Goal: Information Seeking & Learning: Learn about a topic

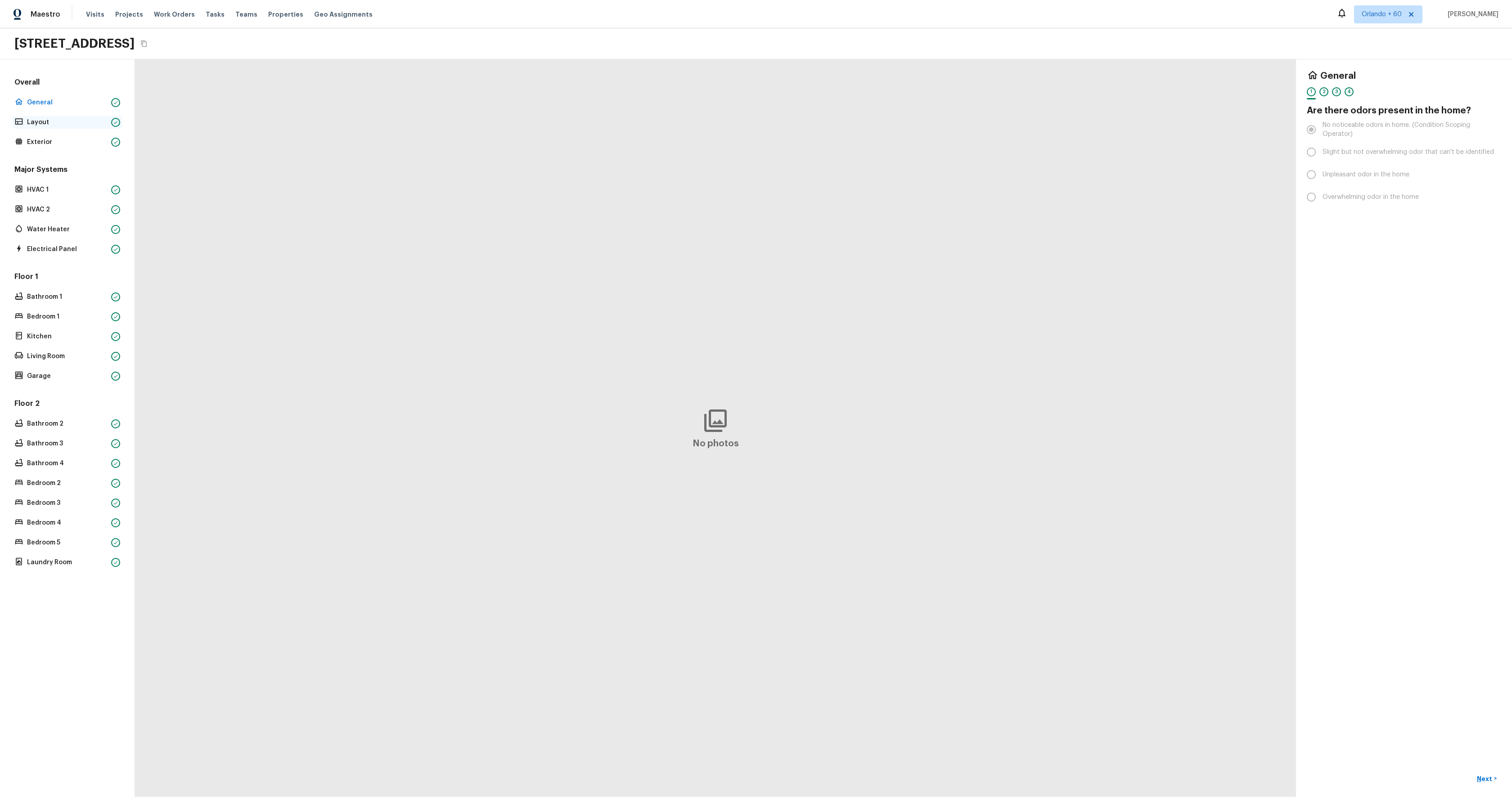
click at [36, 123] on p "Layout" at bounding box center [67, 122] width 80 height 9
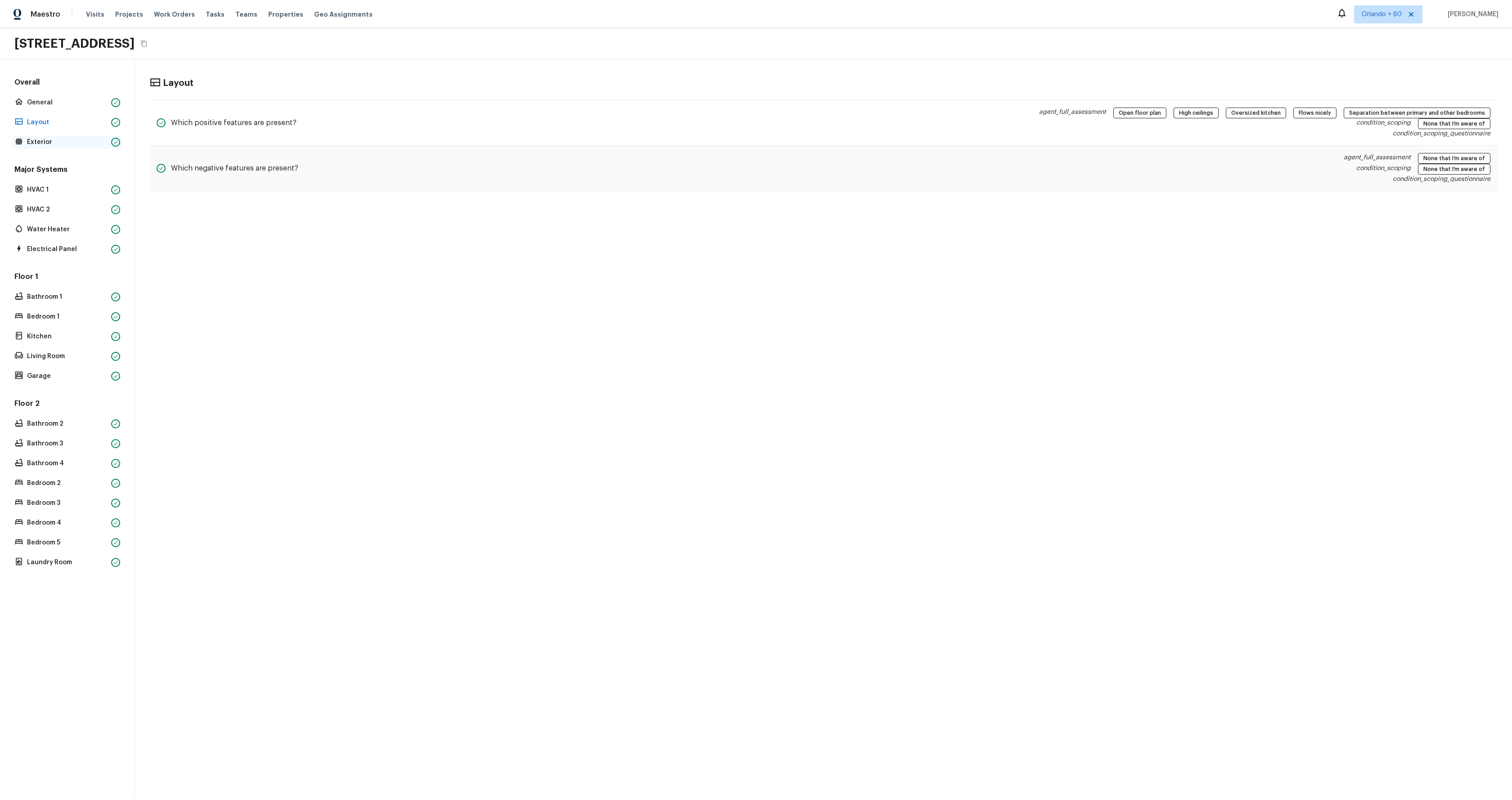
click at [39, 137] on div "Exterior" at bounding box center [67, 142] width 109 height 12
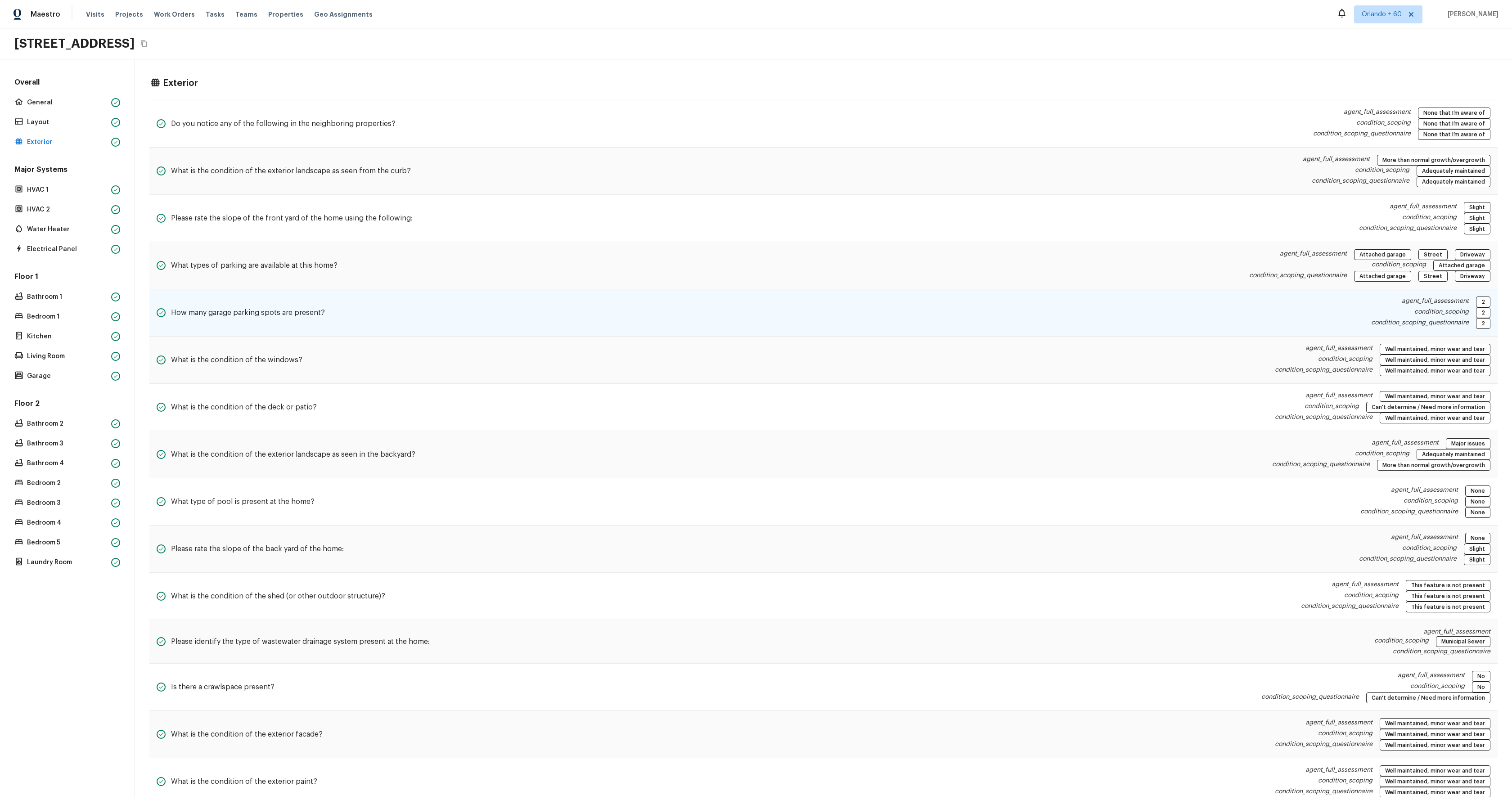
scroll to position [361, 0]
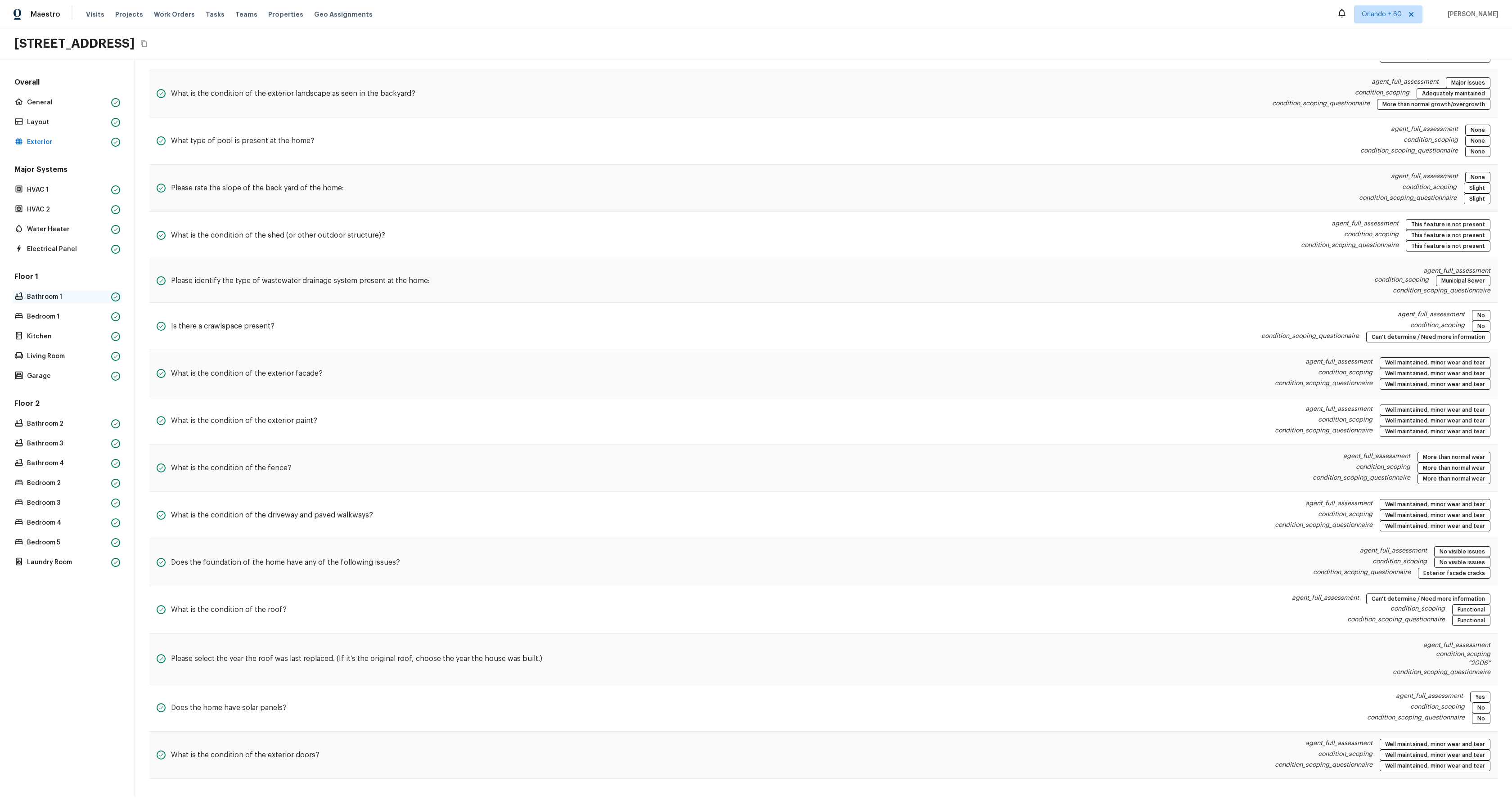
click at [43, 299] on p "Bathroom 1" at bounding box center [67, 296] width 80 height 9
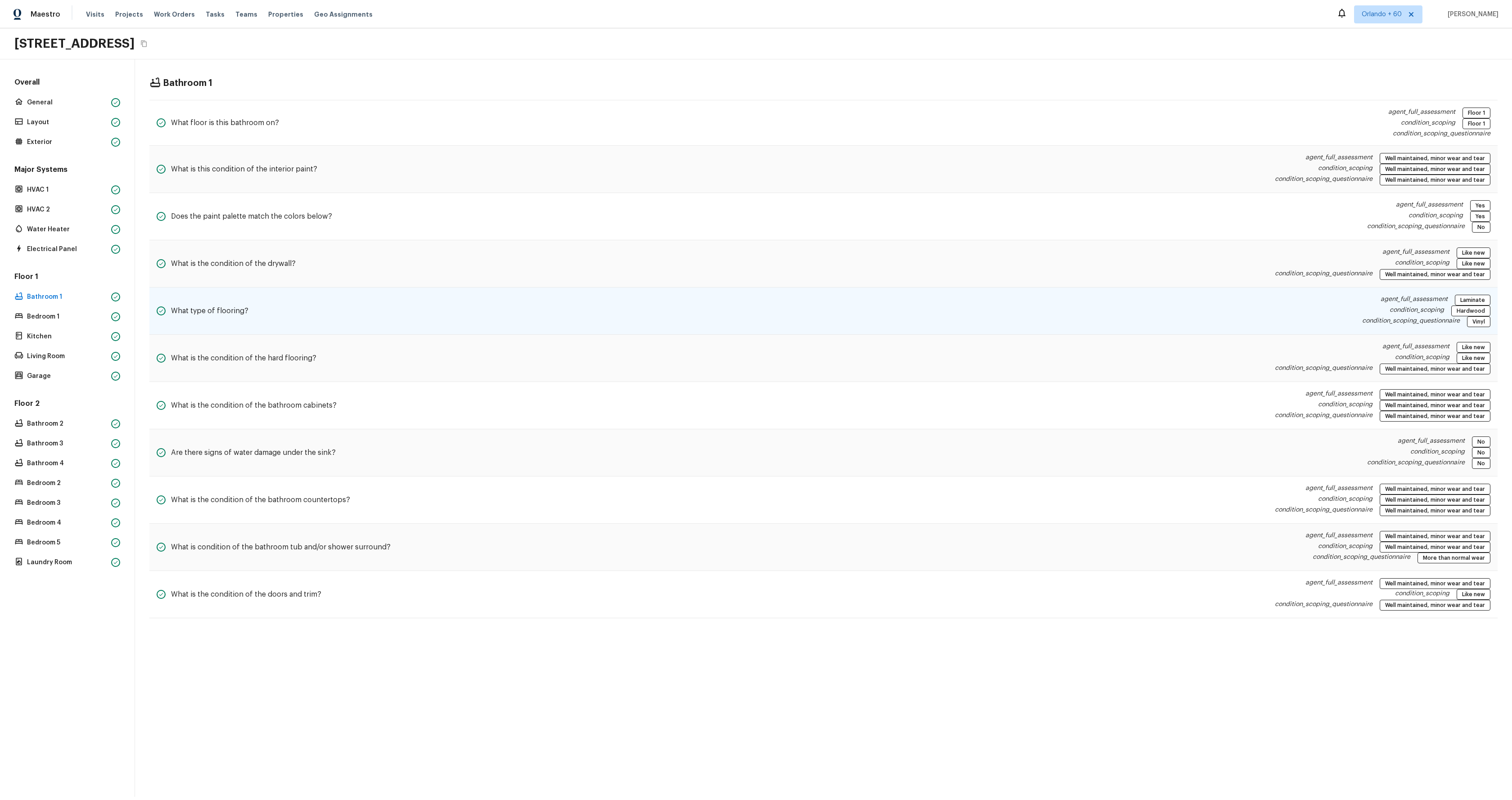
click at [502, 302] on div "What type of flooring? agent_full_assessment Laminate condition_scoping Hardwoo…" at bounding box center [824, 311] width 1348 height 47
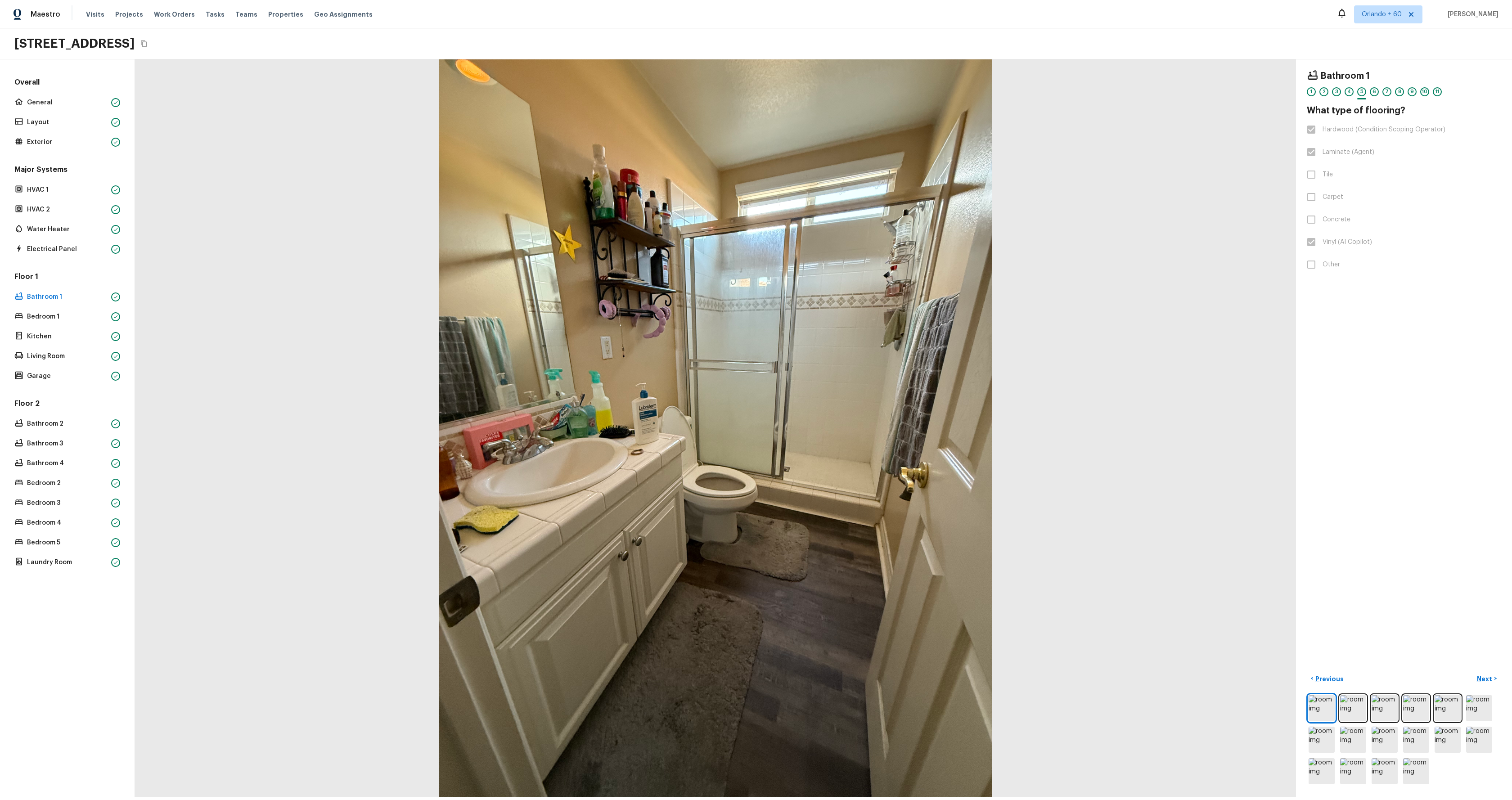
click at [1198, 317] on div at bounding box center [716, 428] width 1161 height 738
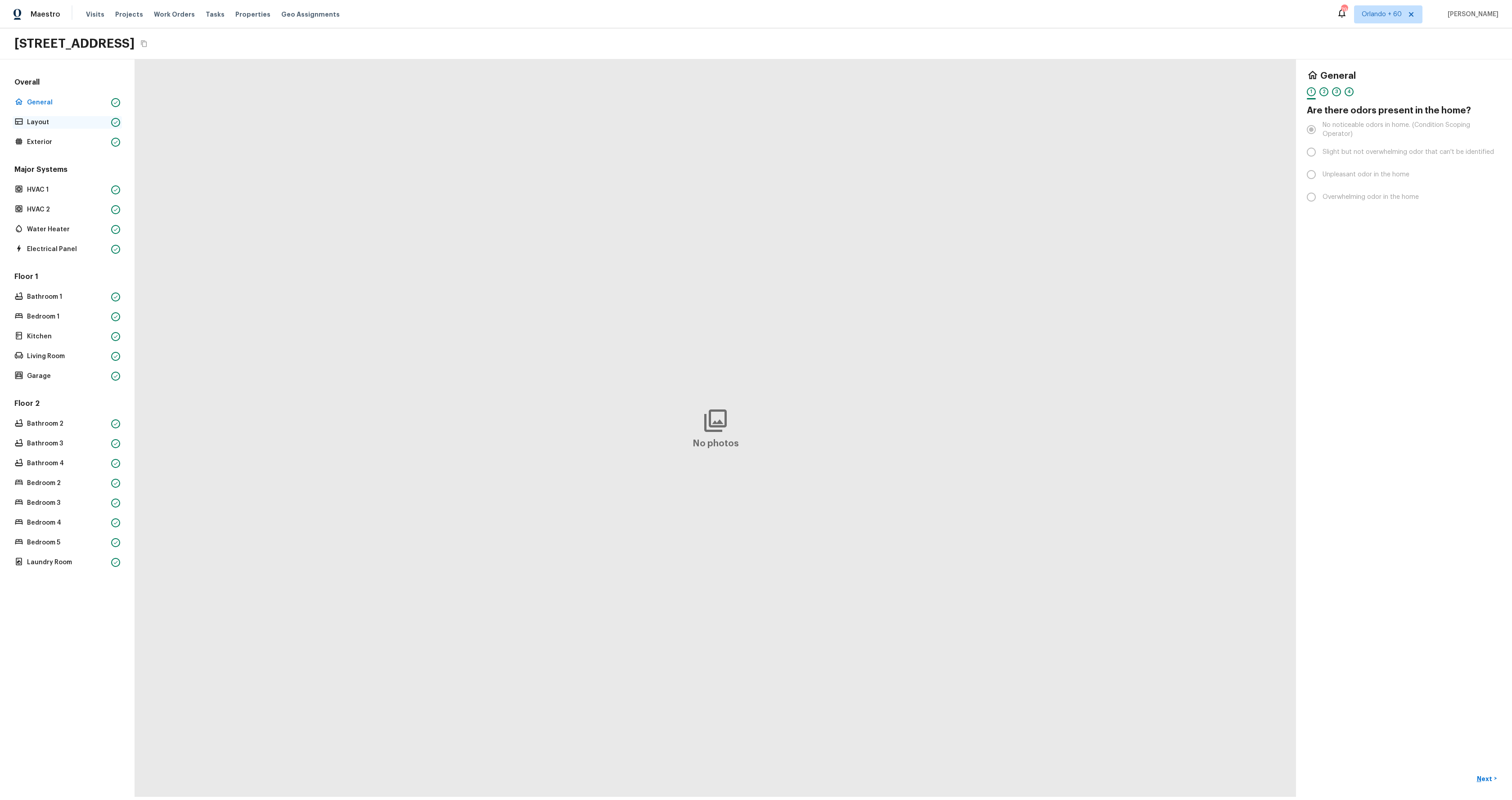
click at [34, 121] on p "Layout" at bounding box center [67, 122] width 80 height 9
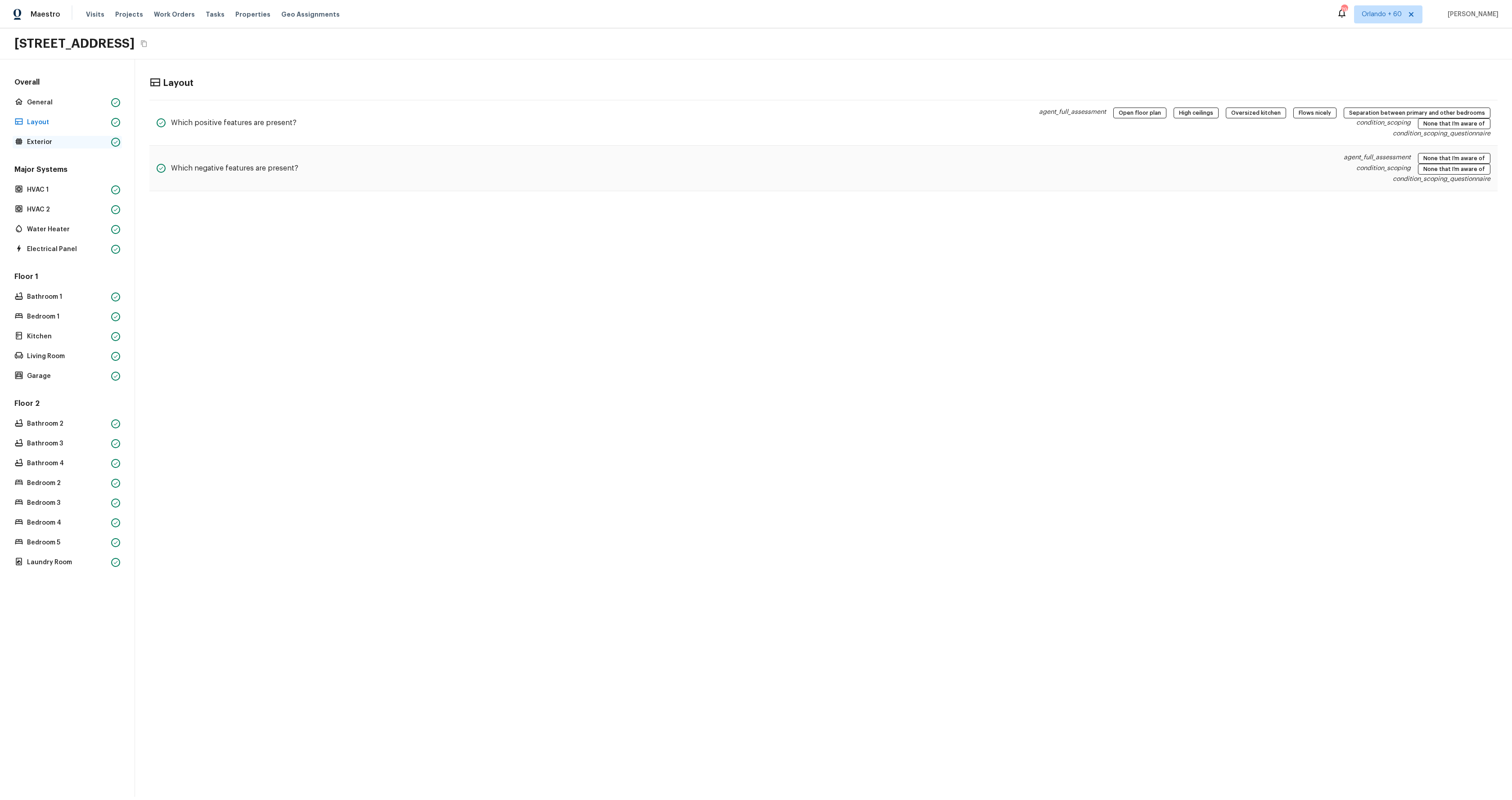
click at [45, 140] on p "Exterior" at bounding box center [67, 142] width 80 height 9
